Goal: Task Accomplishment & Management: Manage account settings

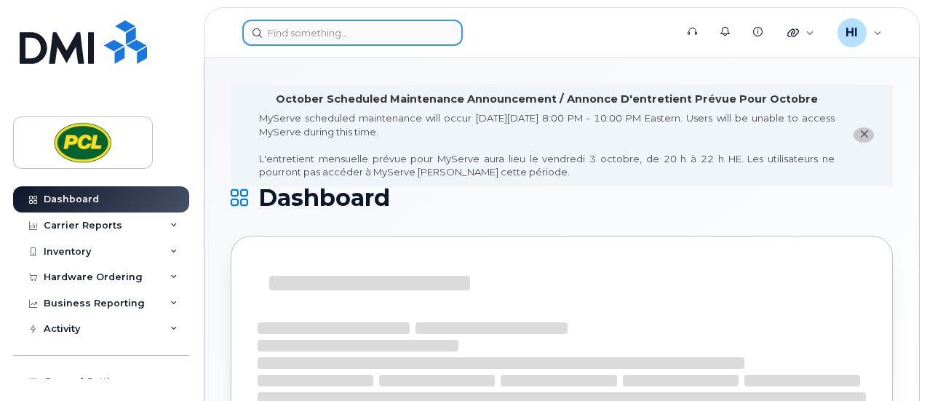
click at [289, 33] on input at bounding box center [352, 33] width 220 height 26
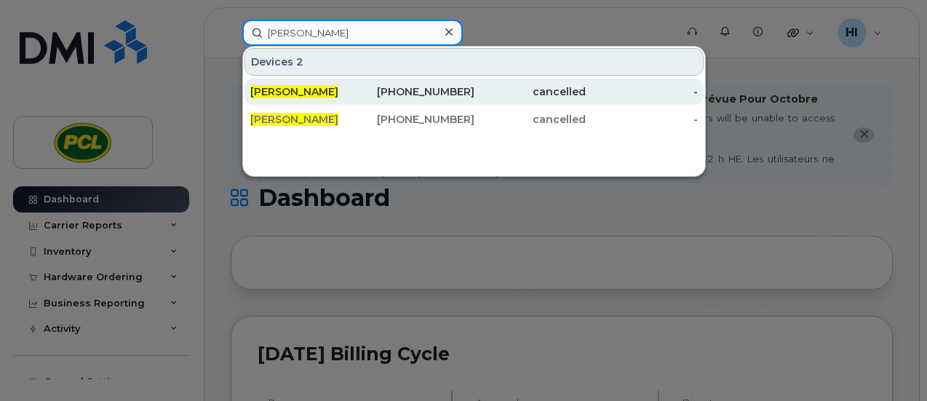
type input "nathan lao"
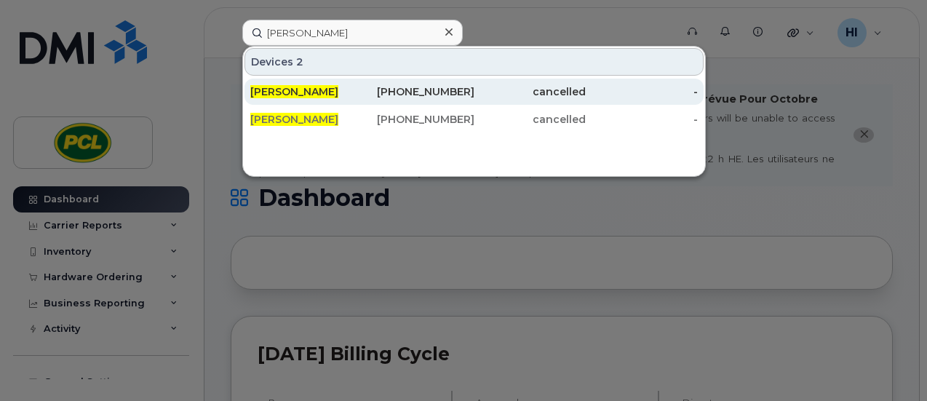
click at [282, 92] on span "[PERSON_NAME]" at bounding box center [294, 91] width 88 height 13
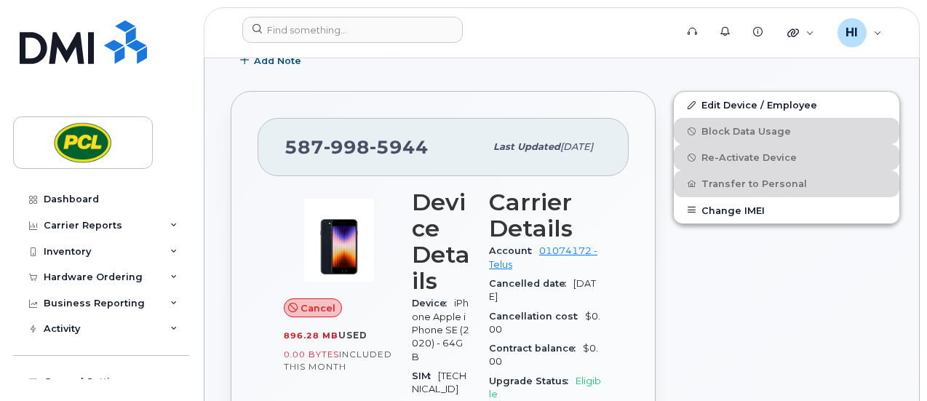
scroll to position [339, 0]
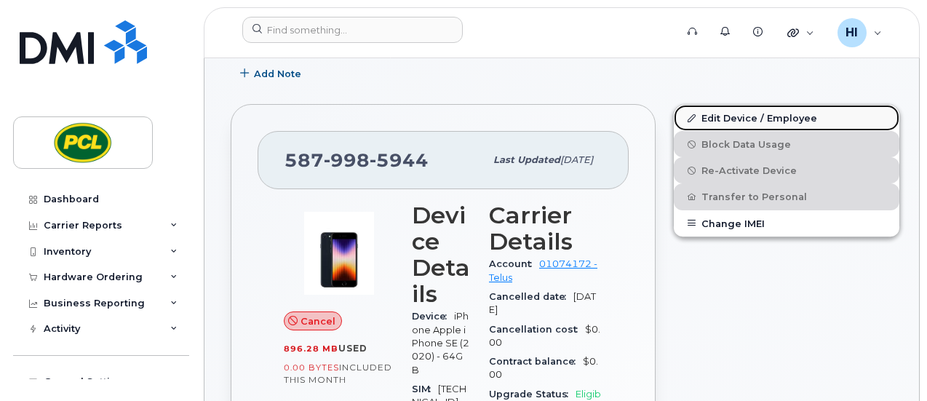
click at [711, 116] on link "Edit Device / Employee" at bounding box center [786, 118] width 225 height 26
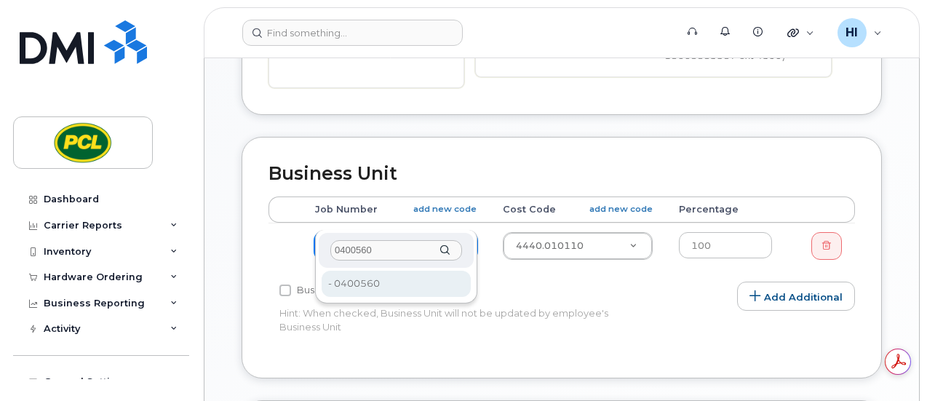
type input "0400560"
type input "2209615"
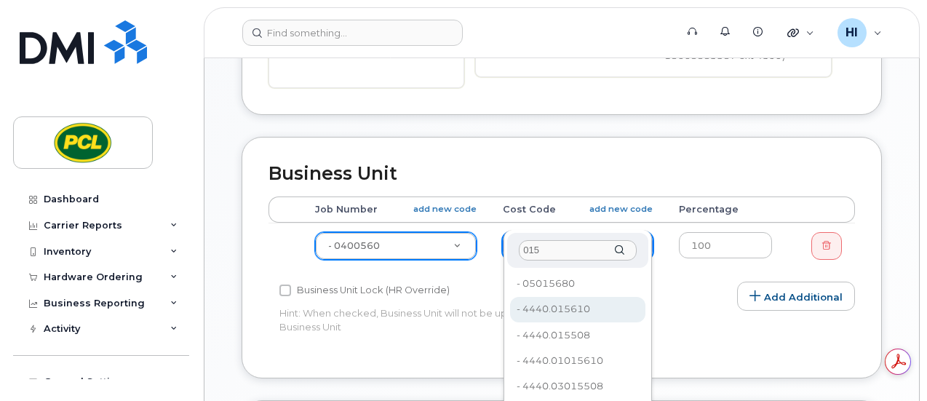
type input "015"
type input "645627"
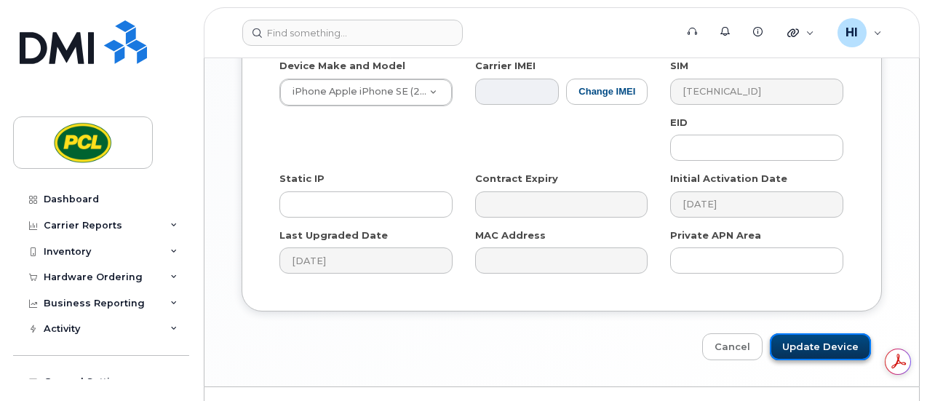
click at [829, 333] on input "Update Device" at bounding box center [820, 346] width 101 height 27
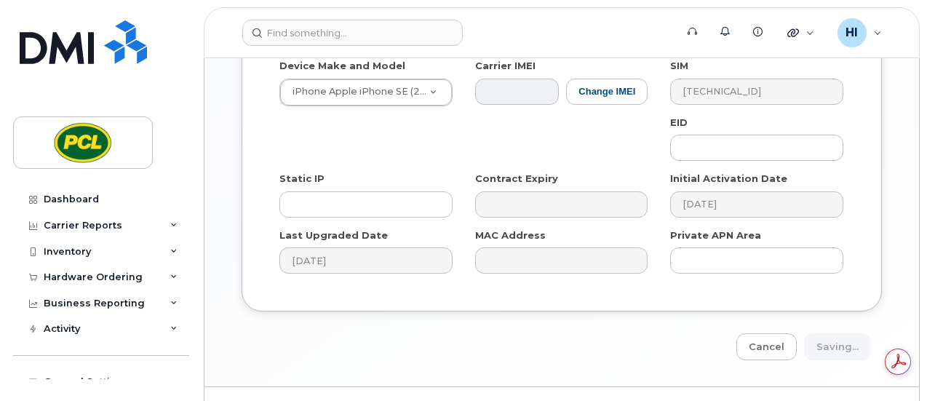
type input "Saving..."
